Goal: Task Accomplishment & Management: Manage account settings

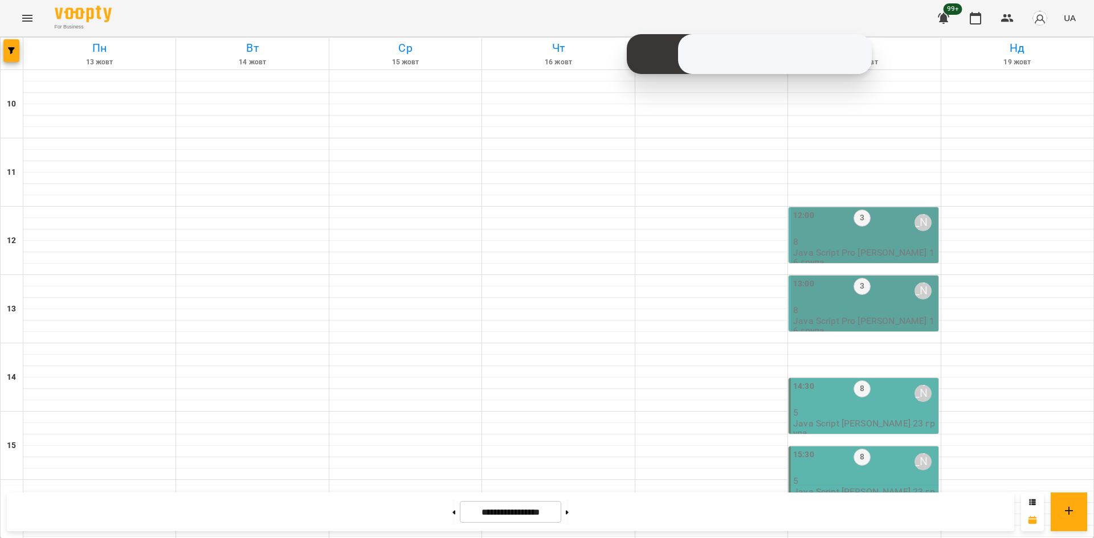
click at [0, 65] on div "[DATE] [DATE] [DATE] [DATE] [DATE] [DATE] Нд [DATE] 11 12 13 14 15 16 17 18 19 …" at bounding box center [547, 523] width 1094 height 973
click at [7, 51] on span "button" at bounding box center [11, 50] width 16 height 7
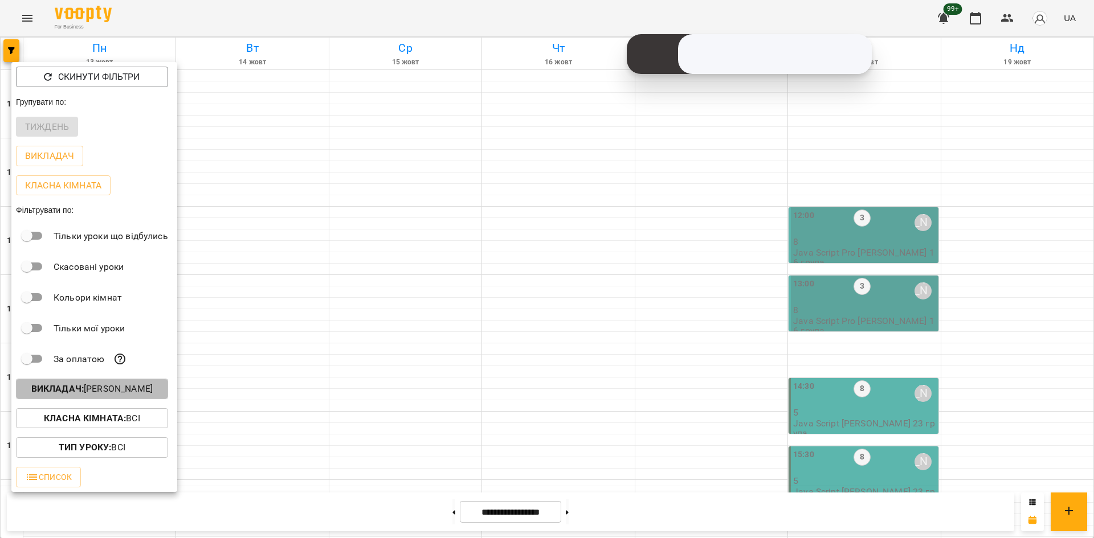
click at [113, 393] on p "Викладач : [PERSON_NAME]" at bounding box center [91, 389] width 121 height 14
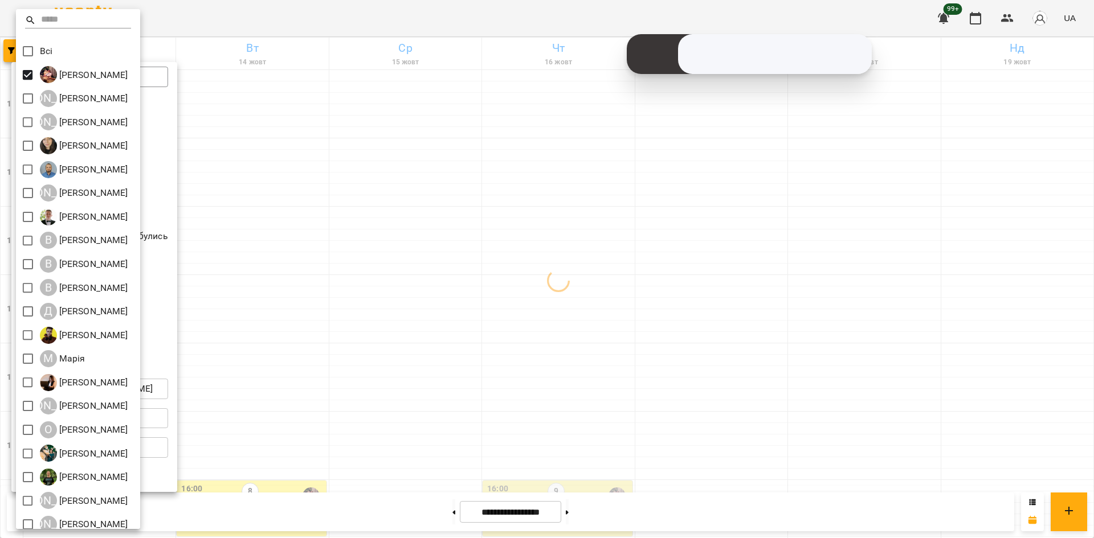
click at [405, 434] on div at bounding box center [547, 269] width 1094 height 538
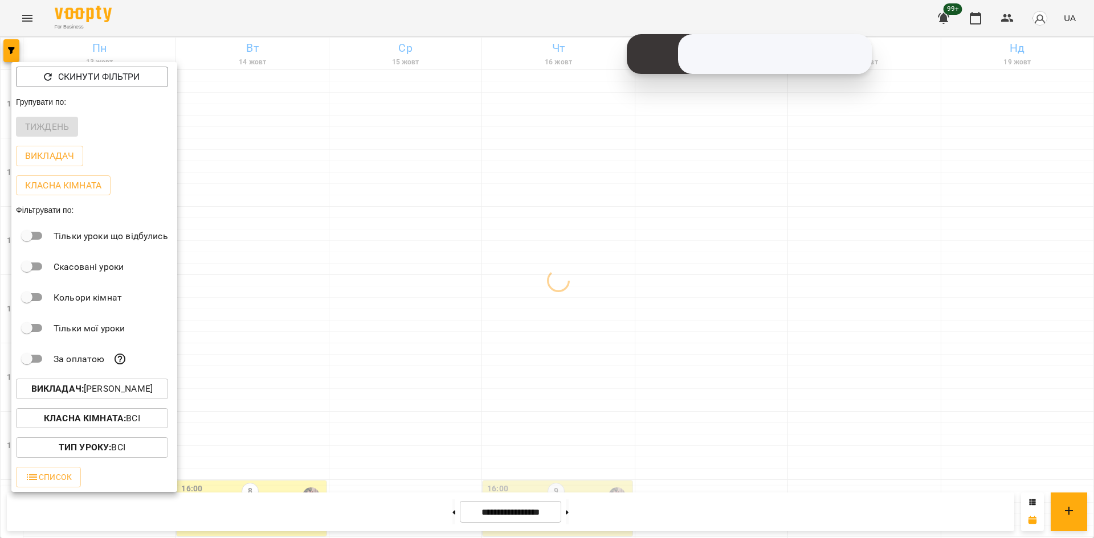
click at [411, 348] on div at bounding box center [547, 269] width 1094 height 538
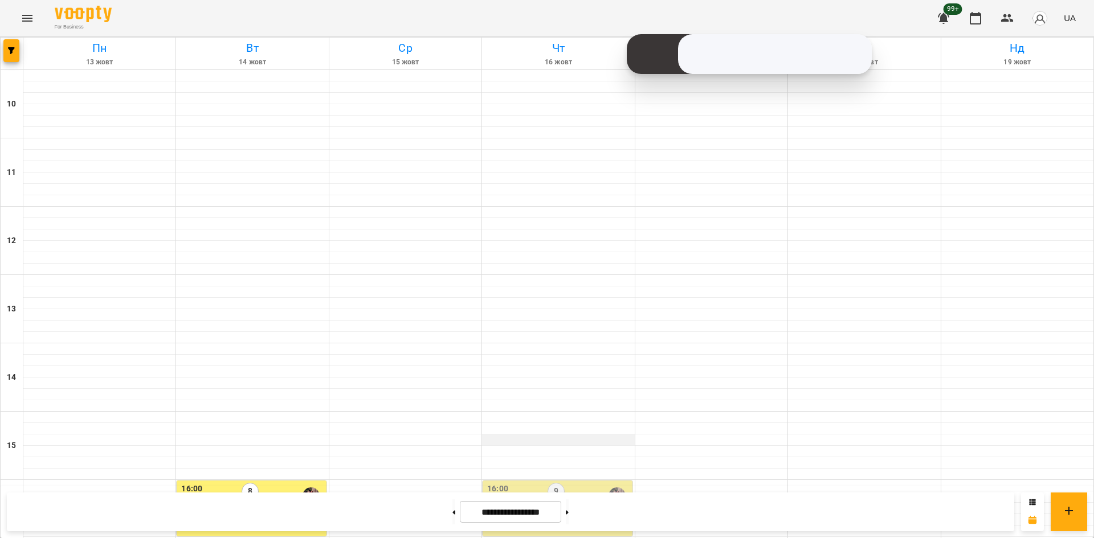
scroll to position [342, 0]
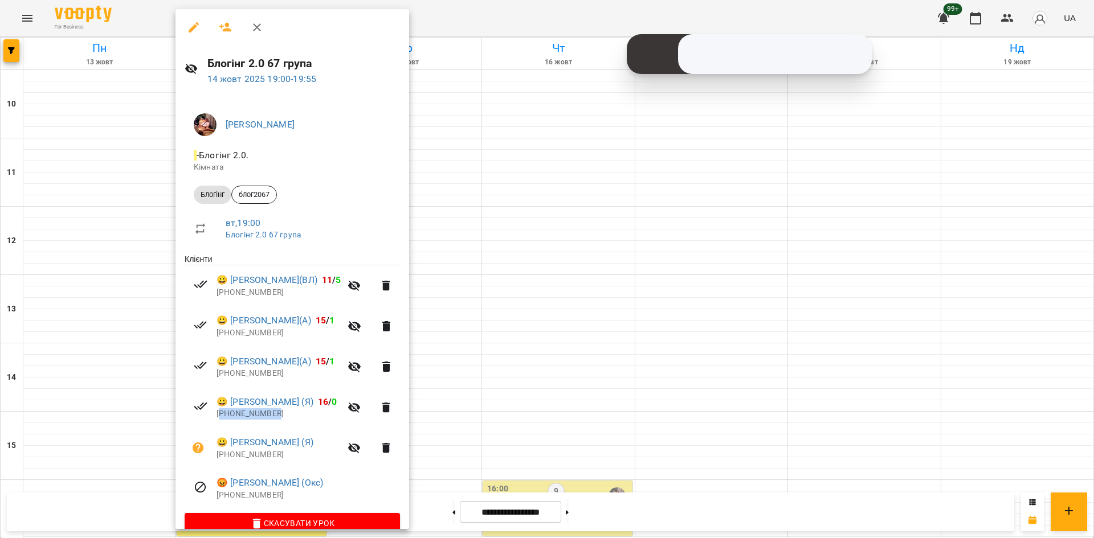
drag, startPoint x: 283, startPoint y: 416, endPoint x: 220, endPoint y: 417, distance: 63.2
click at [220, 417] on p "[PHONE_NUMBER]" at bounding box center [278, 413] width 124 height 11
copy p "380662297170"
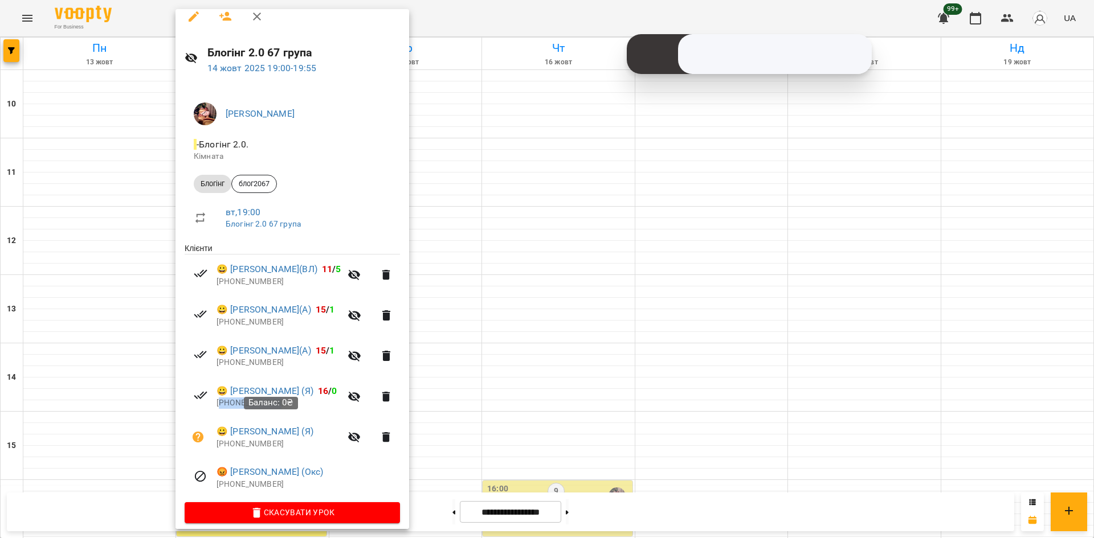
scroll to position [20, 0]
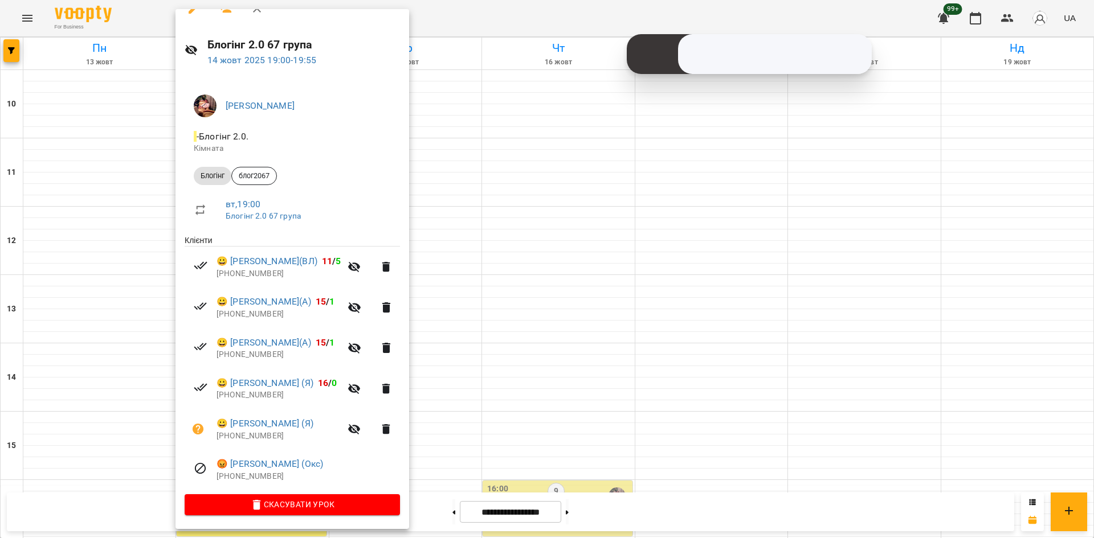
click at [504, 363] on div at bounding box center [547, 269] width 1094 height 538
